Goal: Find specific page/section: Find specific page/section

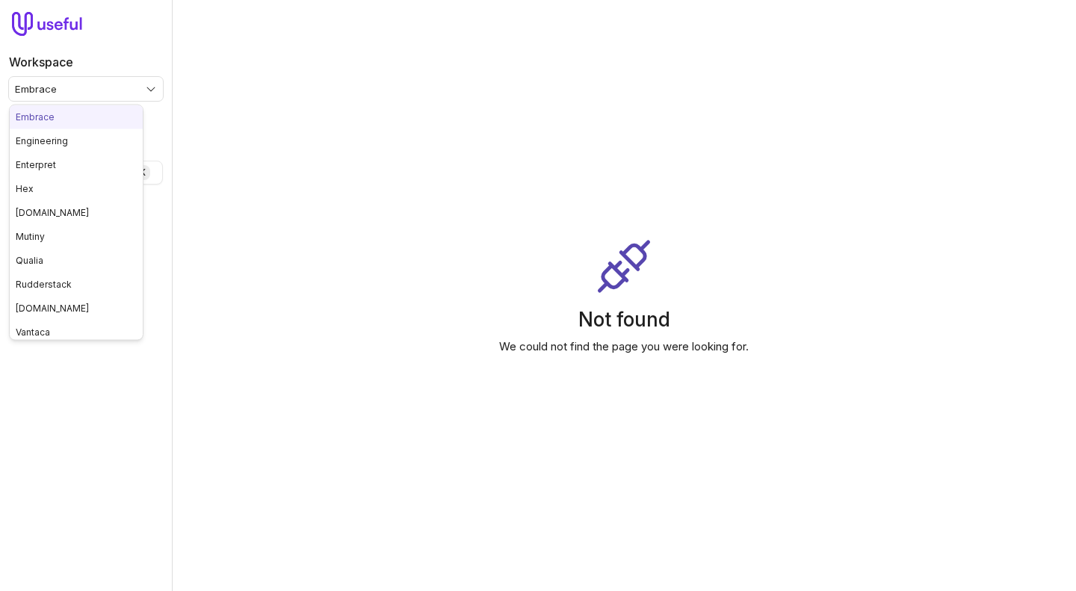
click at [90, 92] on html "Workspace Embrace Quick search... ⌘ K Meetings Settings Not found We could not …" at bounding box center [538, 295] width 1076 height 591
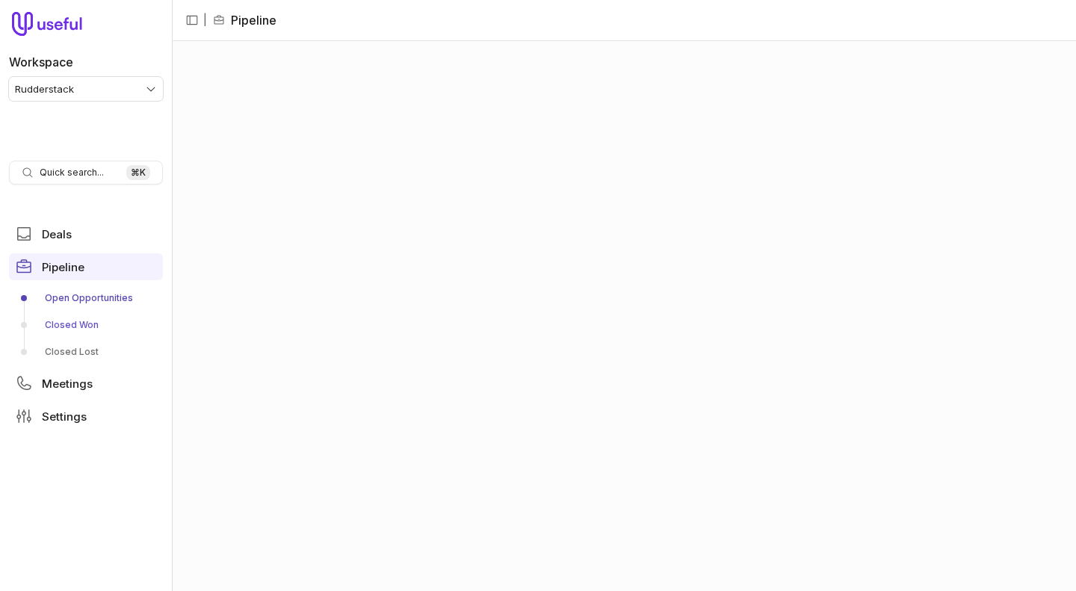
click at [72, 318] on link "Closed Won" at bounding box center [86, 325] width 154 height 24
click at [173, 216] on div at bounding box center [172, 295] width 5 height 591
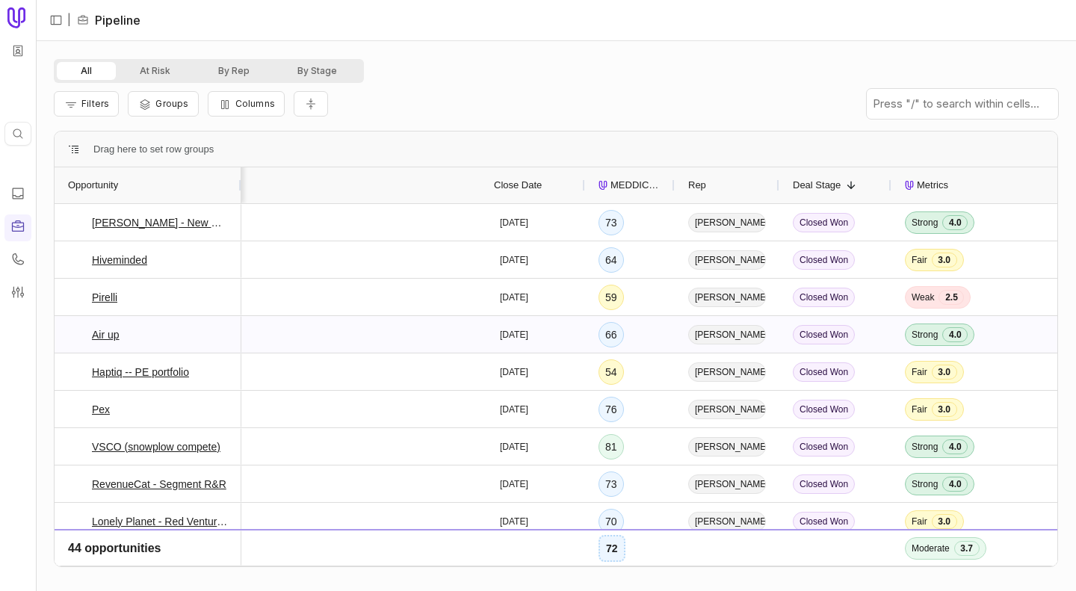
scroll to position [0, 1403]
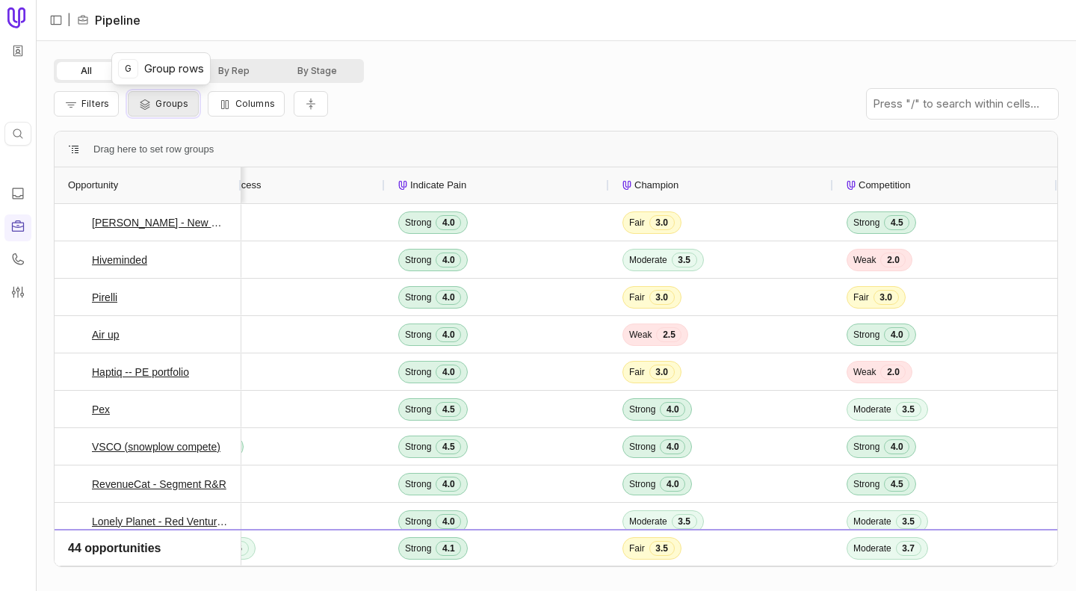
click at [165, 105] on span "Groups" at bounding box center [171, 103] width 33 height 11
click at [386, 84] on div "Filters Groups Columns" at bounding box center [556, 104] width 1004 height 42
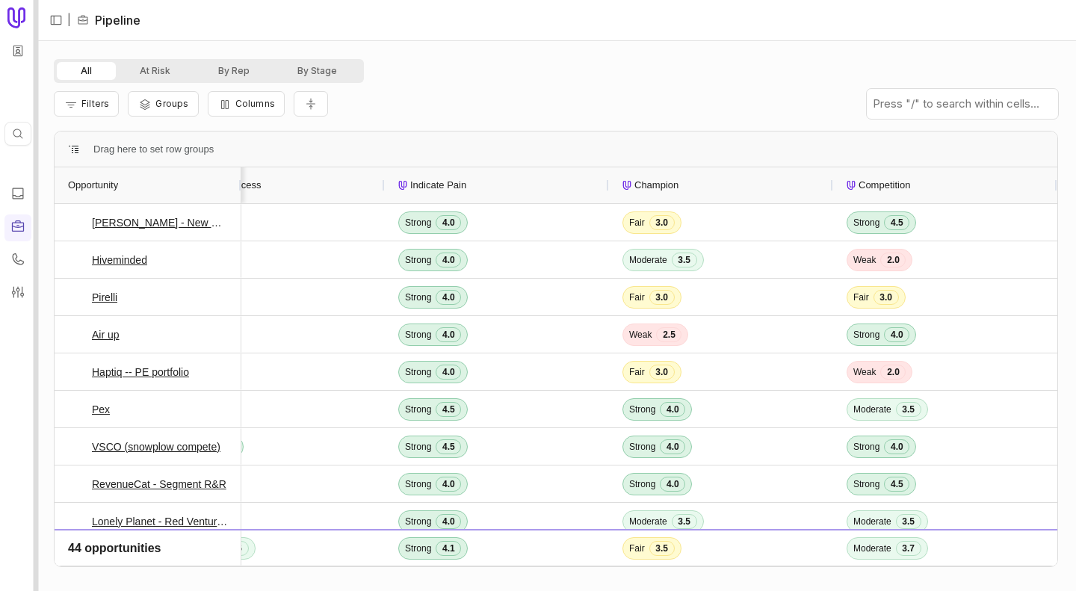
click at [35, 130] on div at bounding box center [36, 295] width 5 height 591
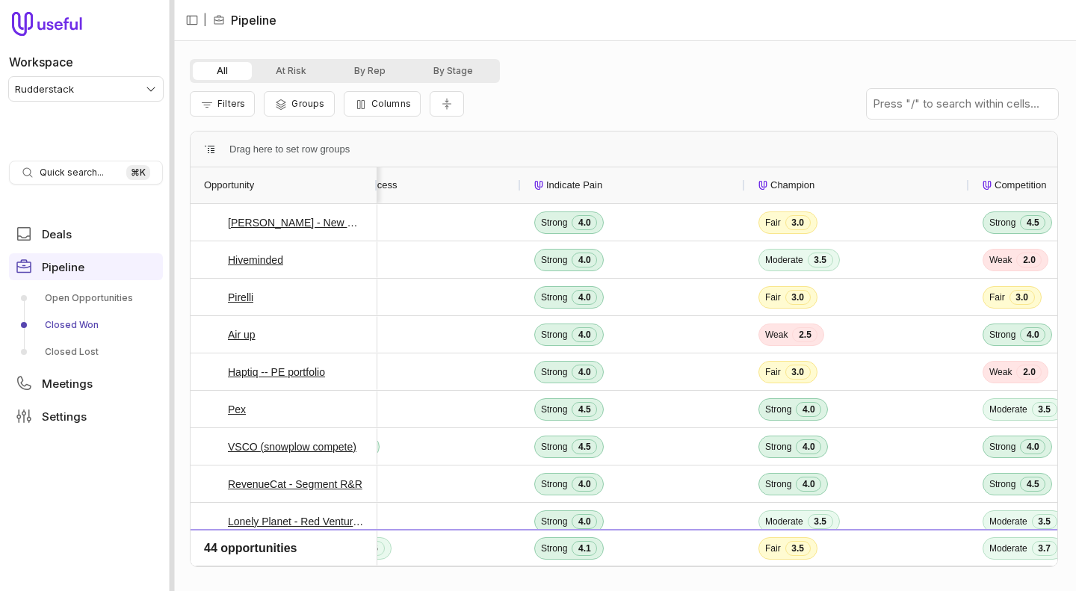
click at [171, 229] on div at bounding box center [172, 295] width 5 height 591
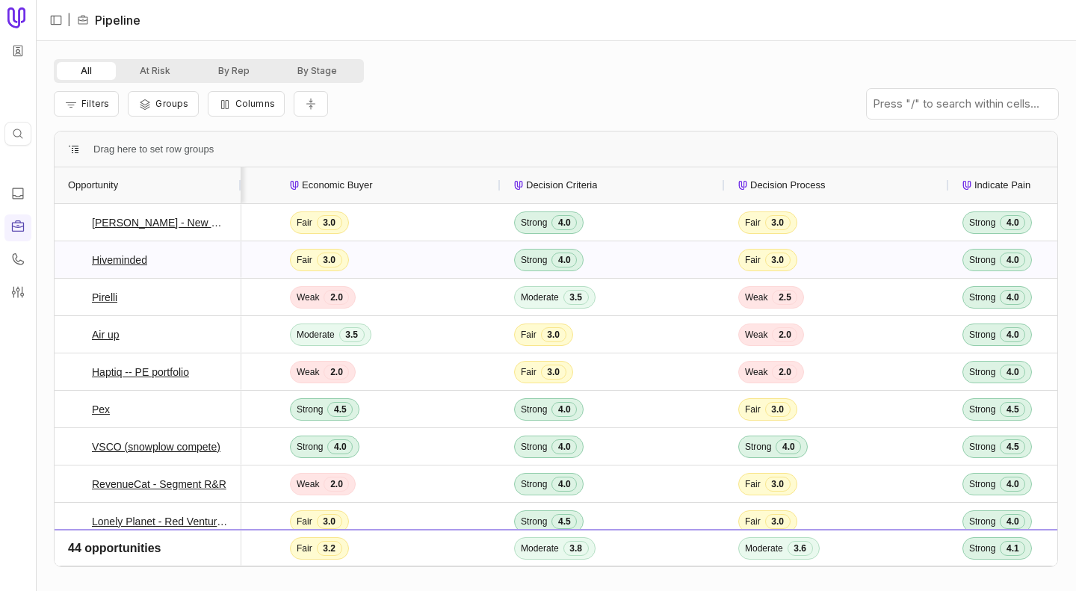
scroll to position [0, 1156]
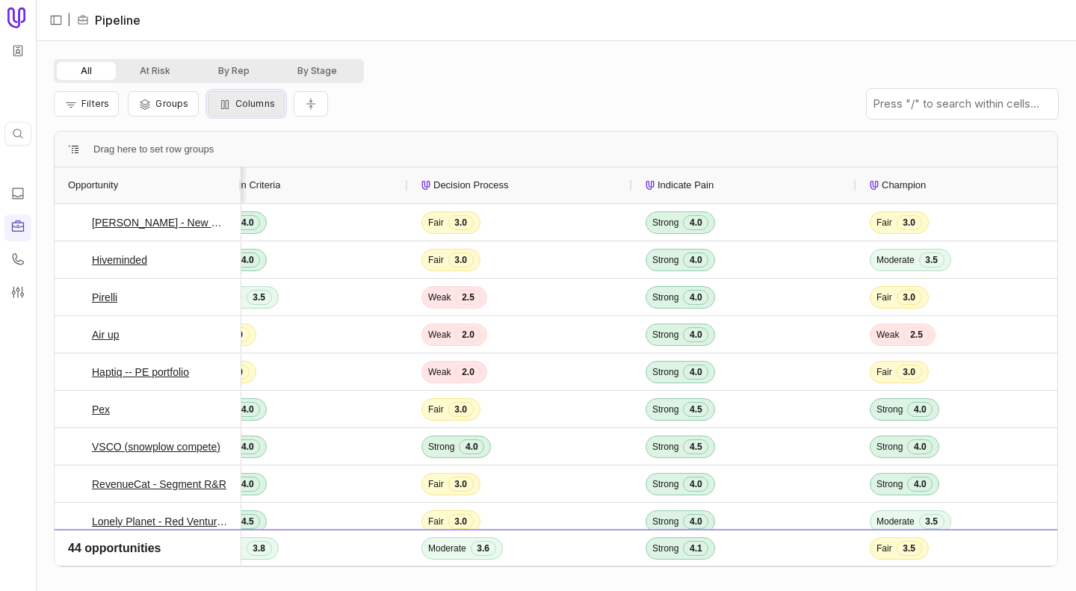
click at [250, 105] on span "Columns" at bounding box center [255, 103] width 40 height 11
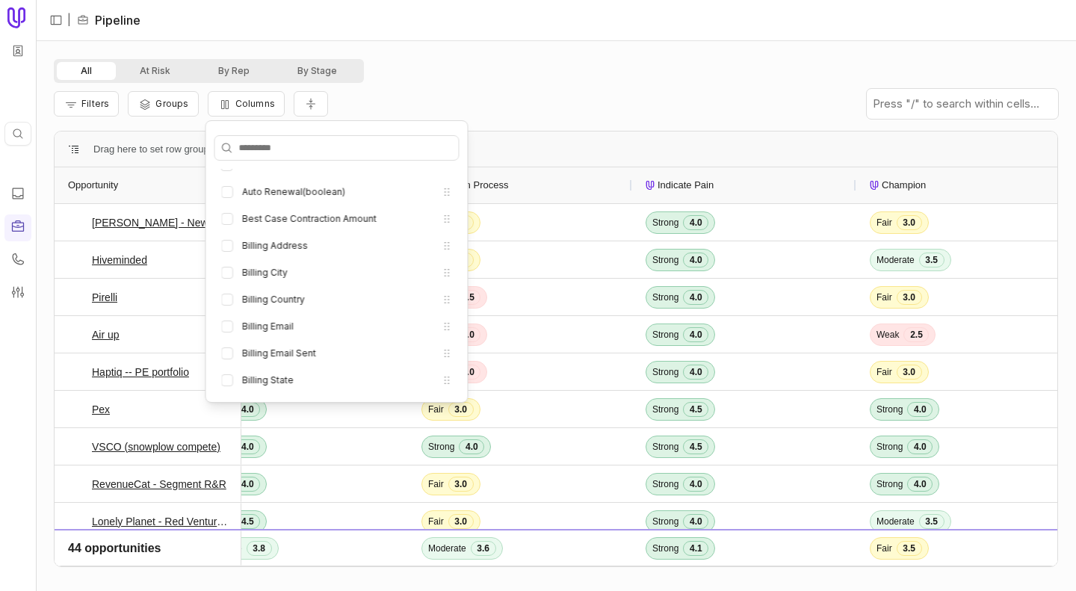
scroll to position [868, 0]
click at [570, 62] on div "All At Risk By Rep By Stage" at bounding box center [556, 71] width 1004 height 24
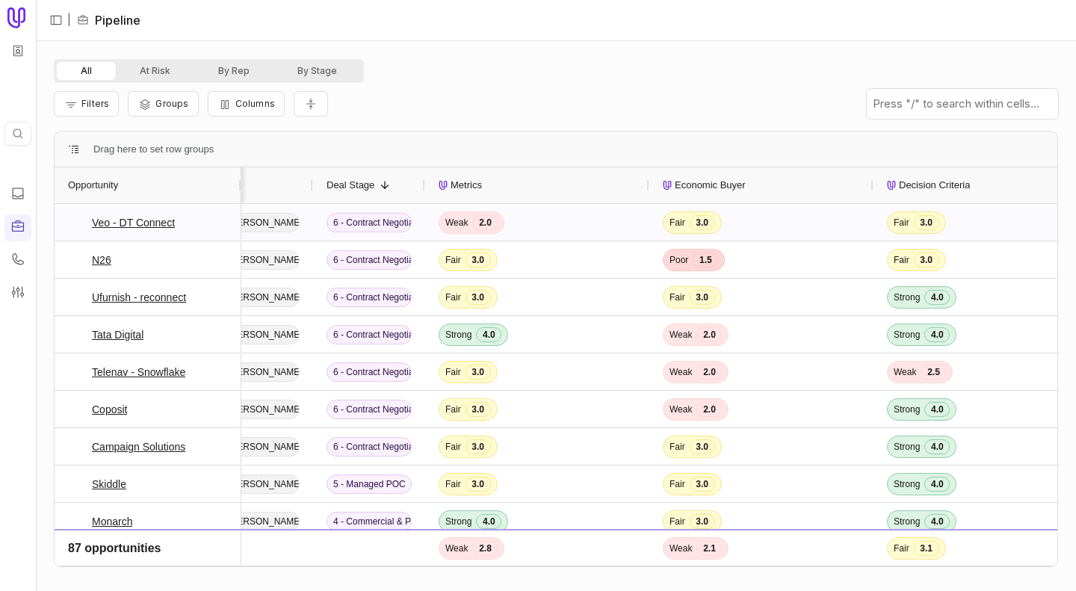
scroll to position [0, 944]
